Goal: Information Seeking & Learning: Learn about a topic

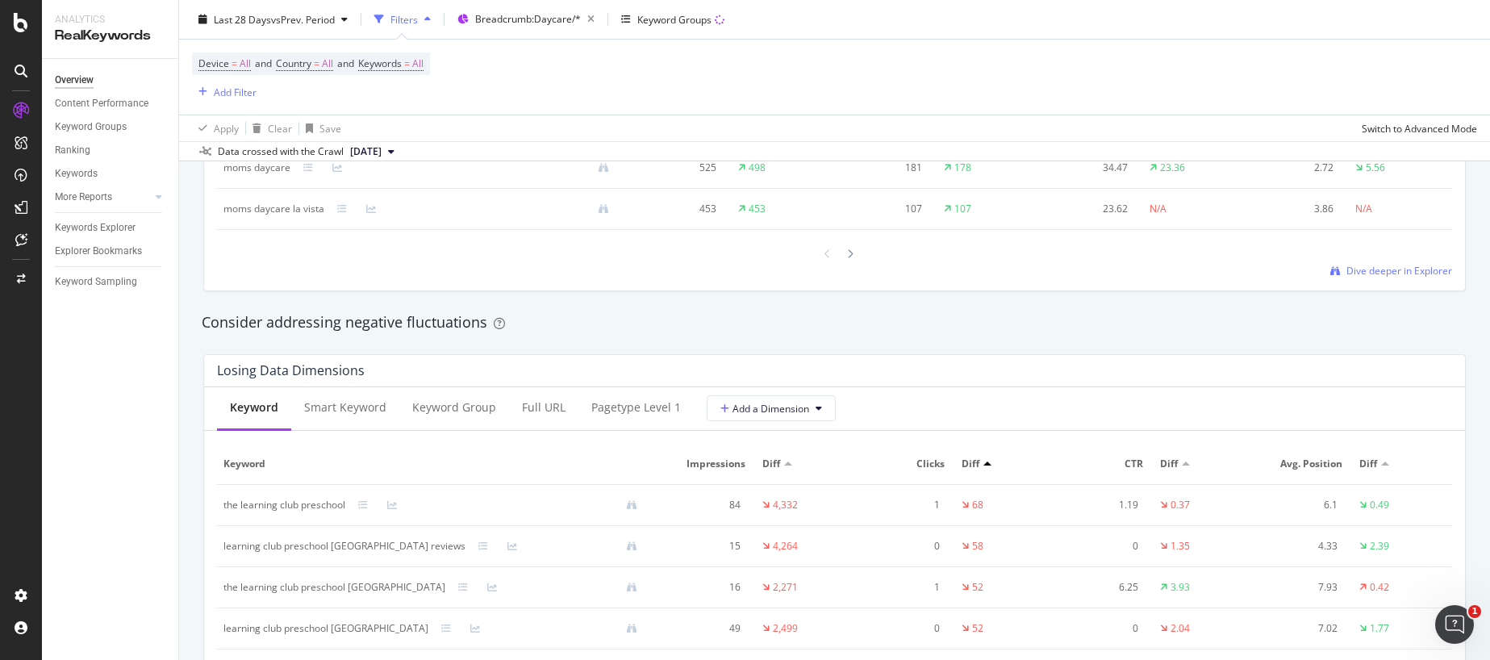
scroll to position [1857, 0]
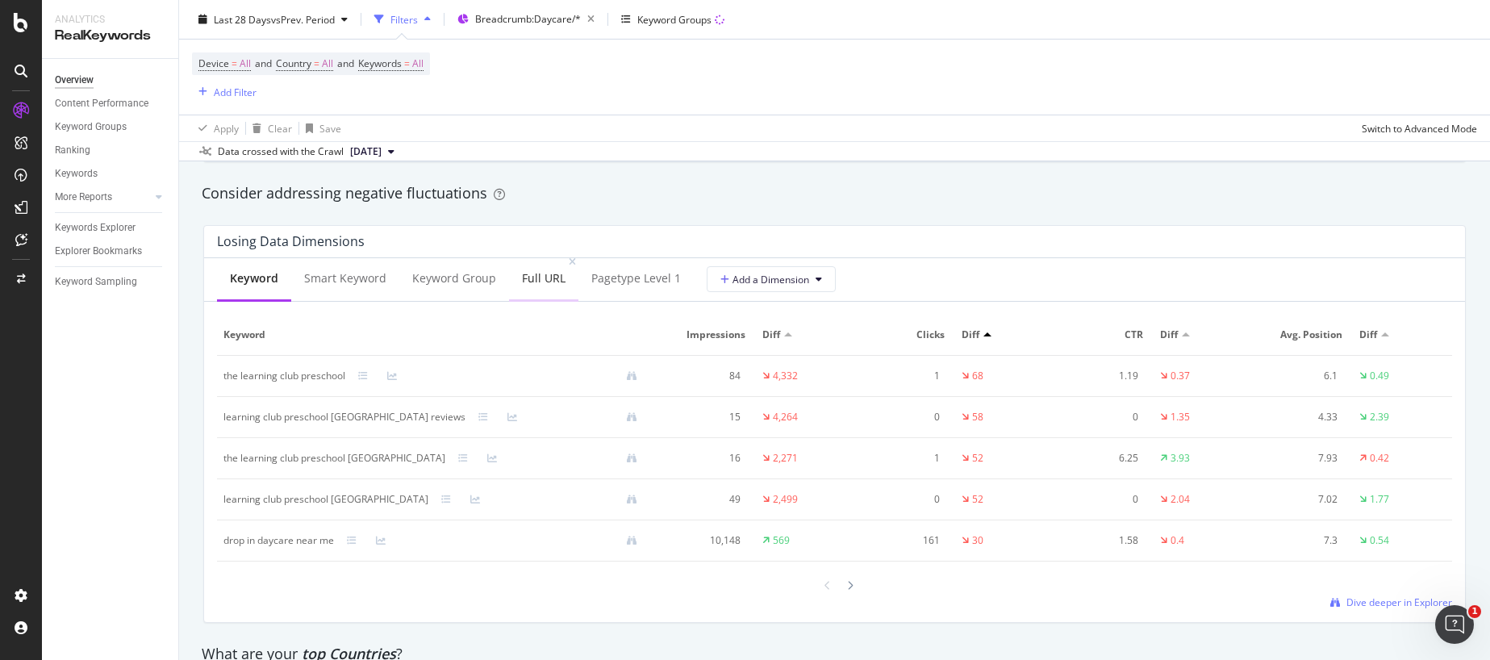
click at [522, 272] on div "Full URL" at bounding box center [544, 278] width 44 height 16
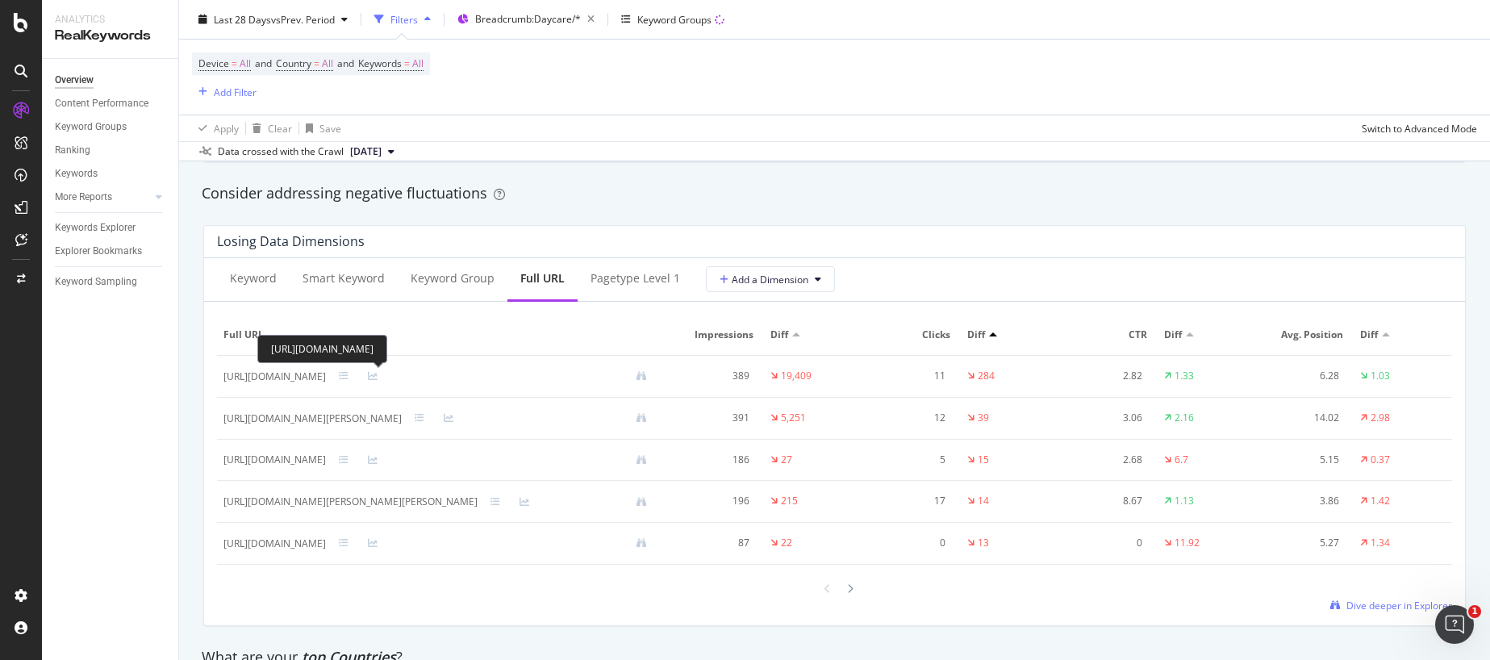
click at [326, 378] on div "[URL][DOMAIN_NAME]" at bounding box center [274, 377] width 102 height 15
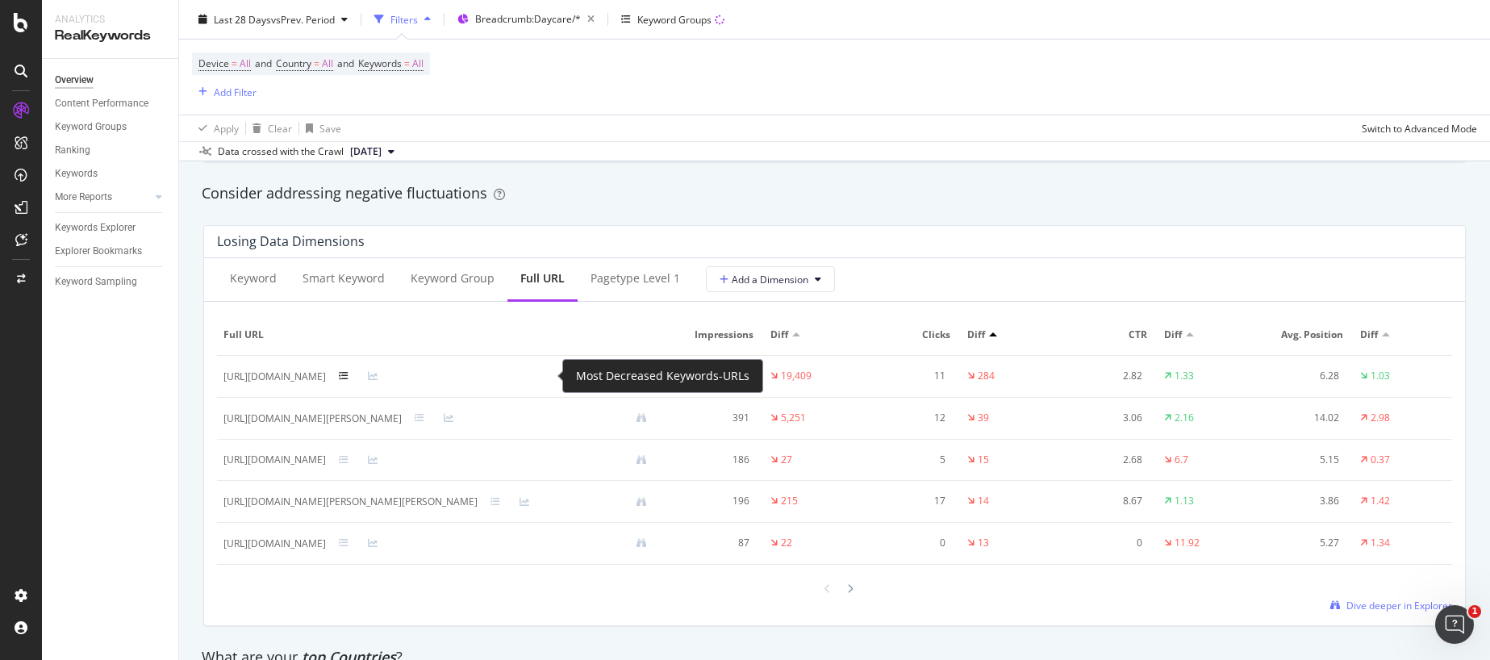
click at [349, 378] on icon at bounding box center [344, 376] width 10 height 10
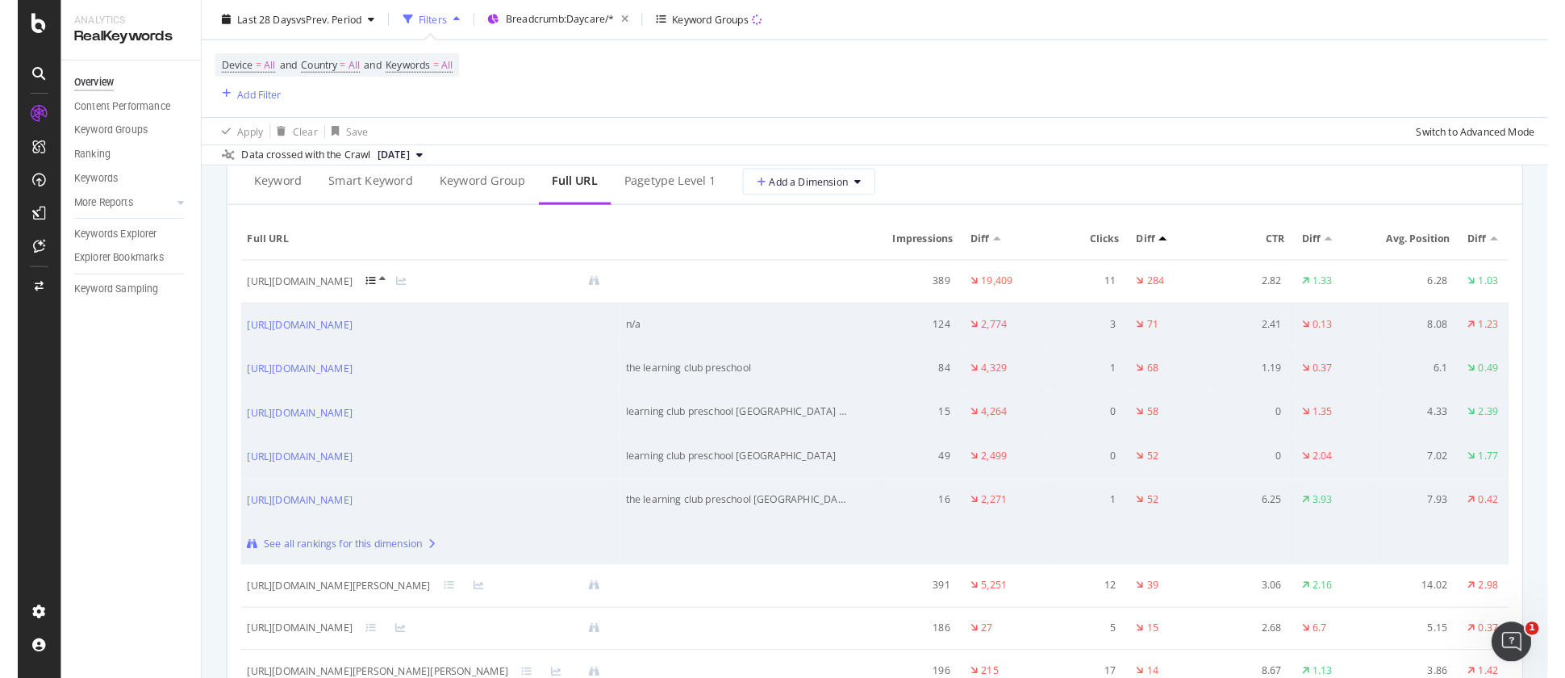
scroll to position [1887, 0]
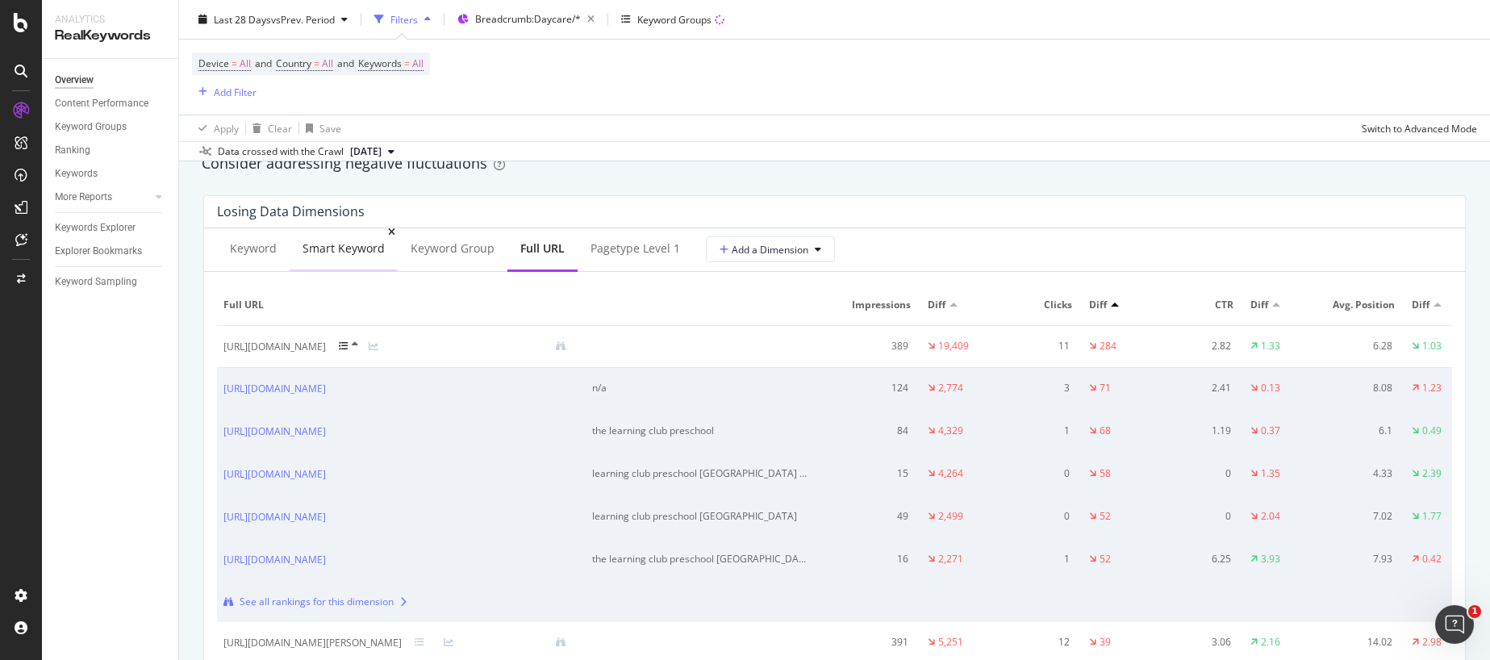
click at [366, 249] on div "Smart Keyword" at bounding box center [344, 248] width 82 height 16
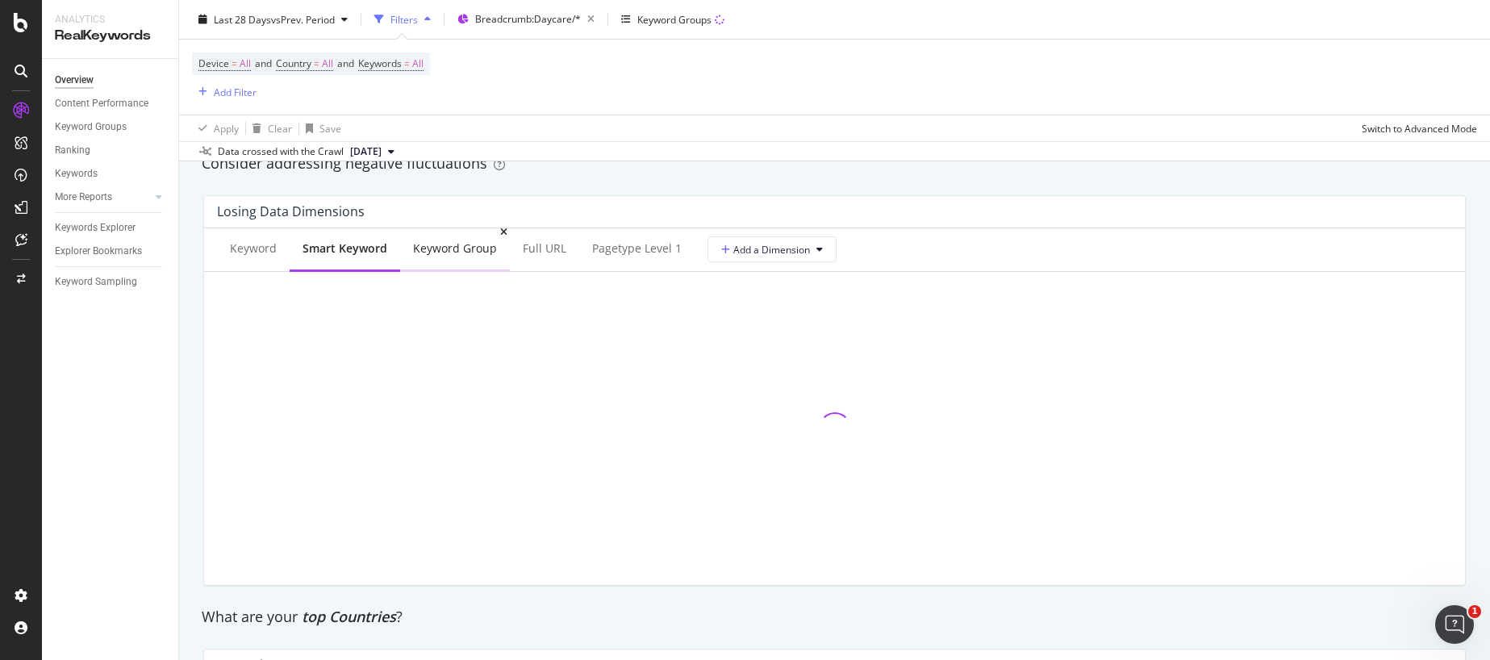
click at [432, 251] on div "Keyword Group" at bounding box center [455, 248] width 84 height 16
click at [516, 250] on div "Full URL" at bounding box center [544, 250] width 69 height 44
